Goal: Navigation & Orientation: Find specific page/section

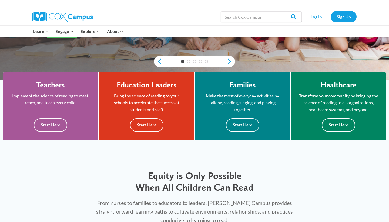
scroll to position [131, 0]
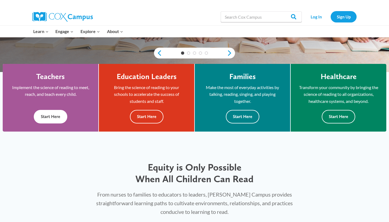
click at [61, 117] on button "Start Here" at bounding box center [50, 116] width 33 height 13
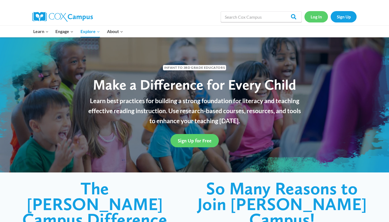
click at [312, 17] on link "Log In" at bounding box center [316, 16] width 24 height 11
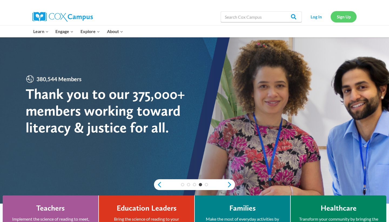
click at [340, 17] on link "Sign Up" at bounding box center [344, 16] width 26 height 11
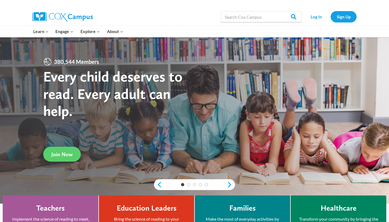
click at [57, 205] on h4 "Teachers" at bounding box center [50, 207] width 29 height 9
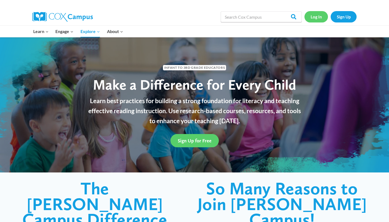
click at [322, 15] on link "Log In" at bounding box center [316, 16] width 24 height 11
